Goal: Transaction & Acquisition: Purchase product/service

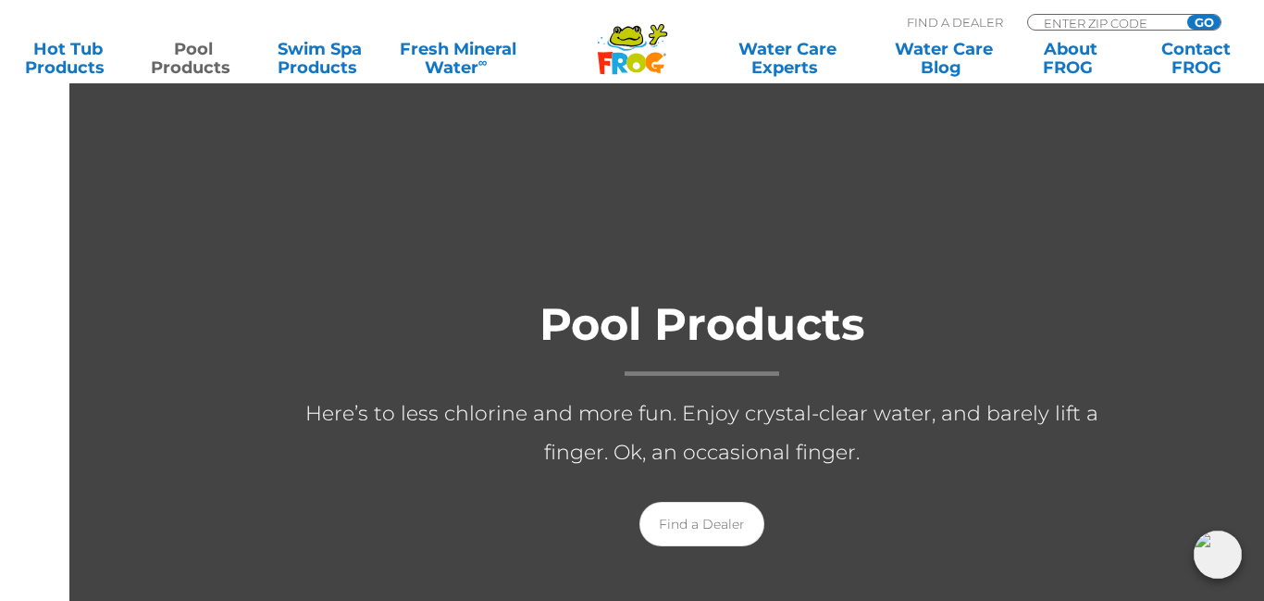
scroll to position [162, 0]
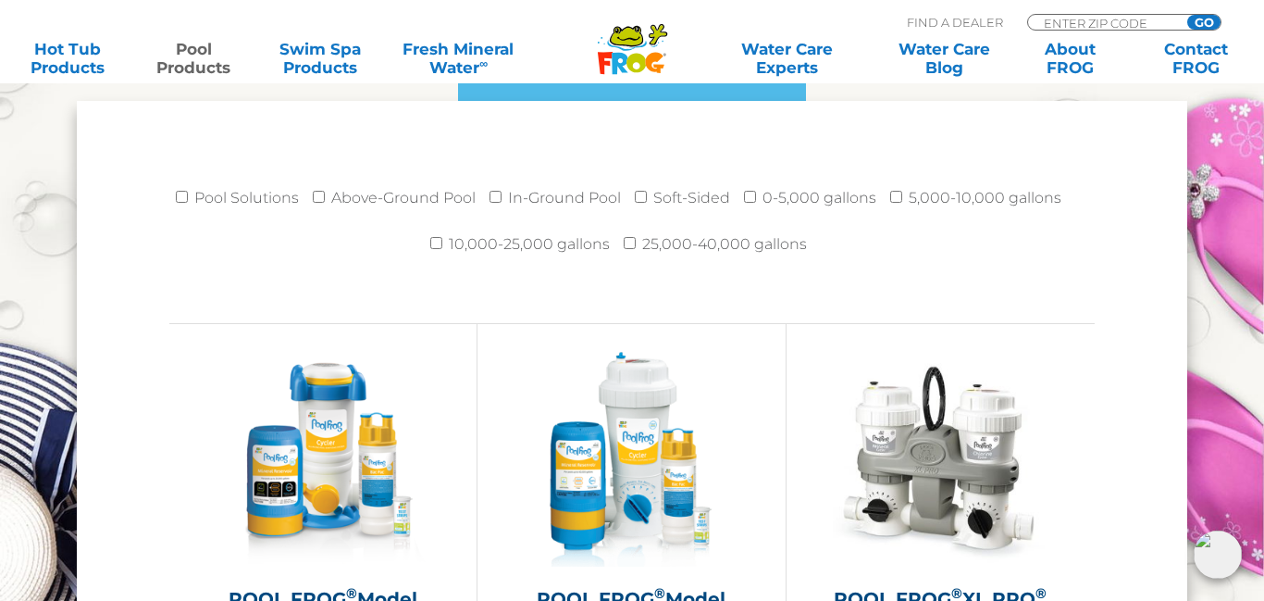
scroll to position [2495, 0]
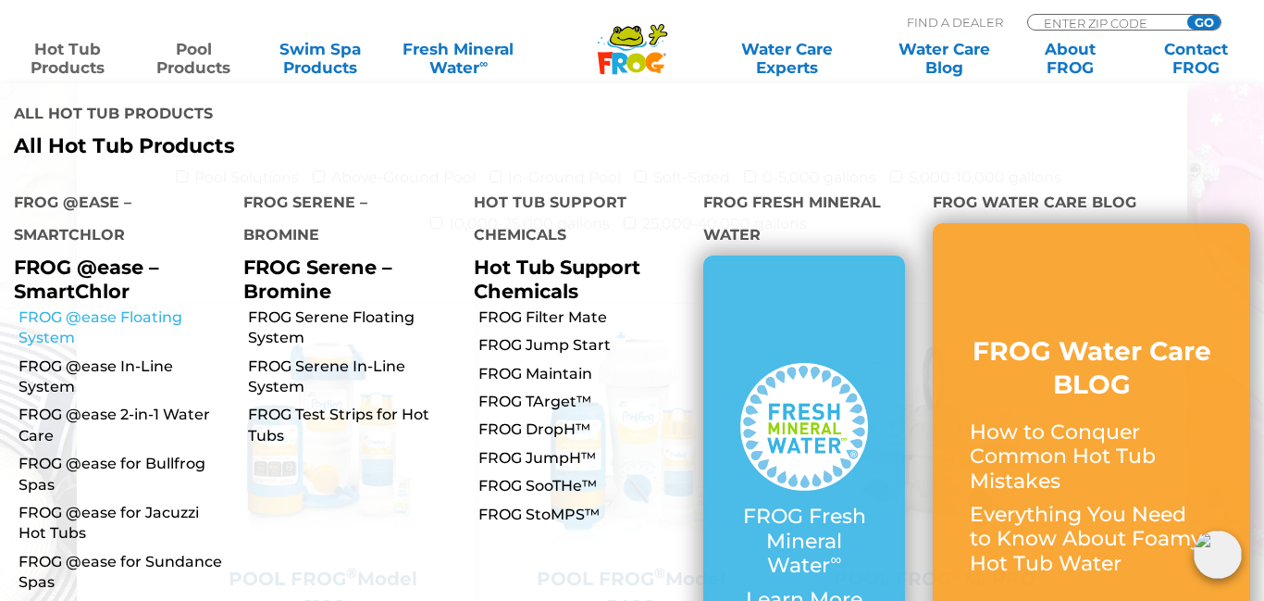
click at [114, 307] on link "FROG @ease Floating System" at bounding box center [124, 328] width 211 height 42
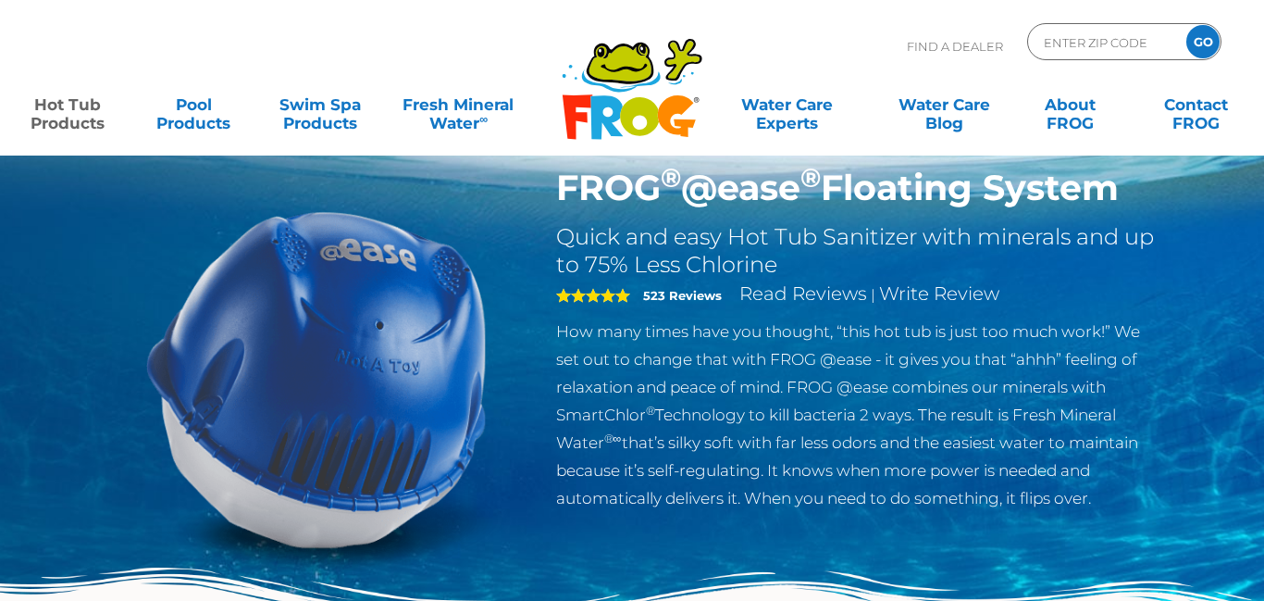
scroll to position [56, 0]
